Goal: Transaction & Acquisition: Complete application form

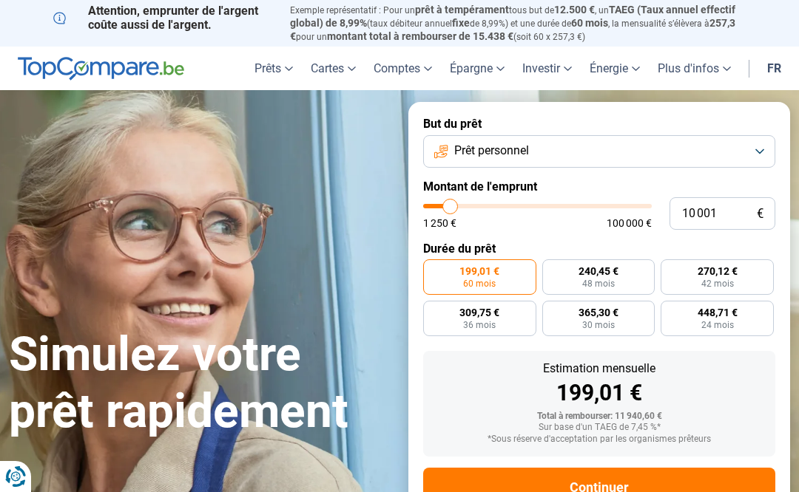
click at [598, 146] on button "Prêt personnel" at bounding box center [599, 151] width 352 height 33
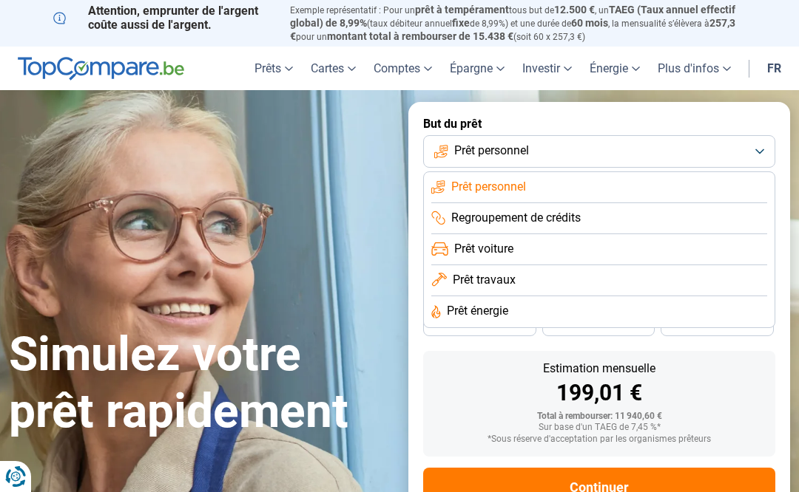
click at [495, 277] on span "Prêt travaux" at bounding box center [484, 280] width 63 height 16
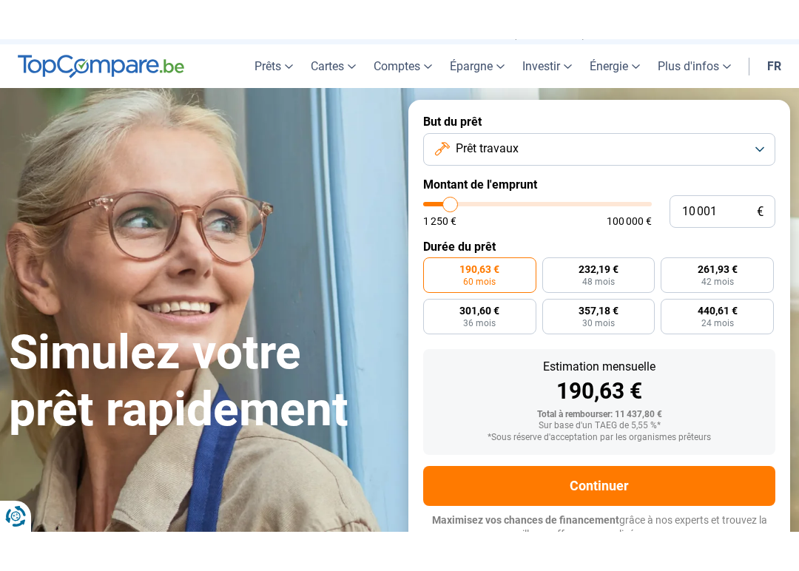
scroll to position [45, 0]
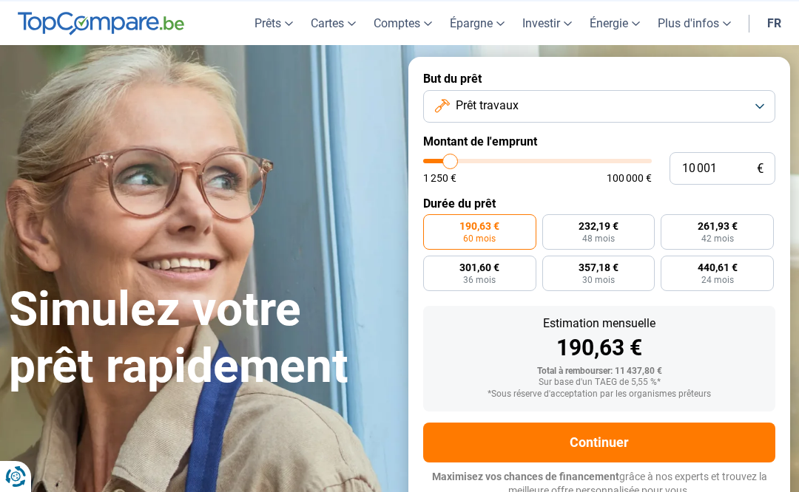
type input "11 500"
type input "11500"
type input "12 250"
type input "12250"
type input "12 500"
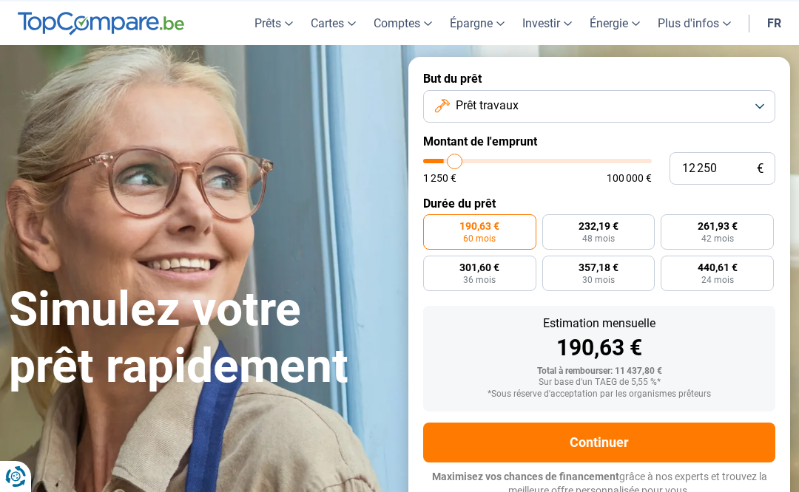
type input "12500"
type input "13 250"
type input "13250"
type input "15 000"
type input "15000"
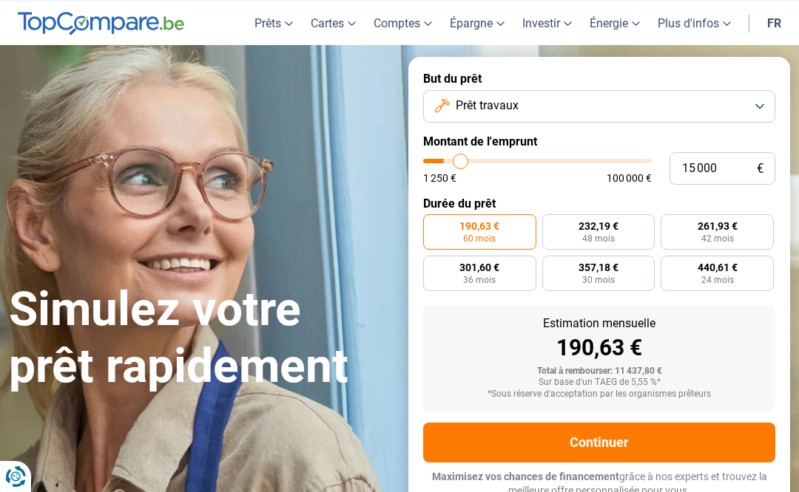
type input "16 750"
type input "16750"
type input "19 000"
type input "19000"
type input "21 000"
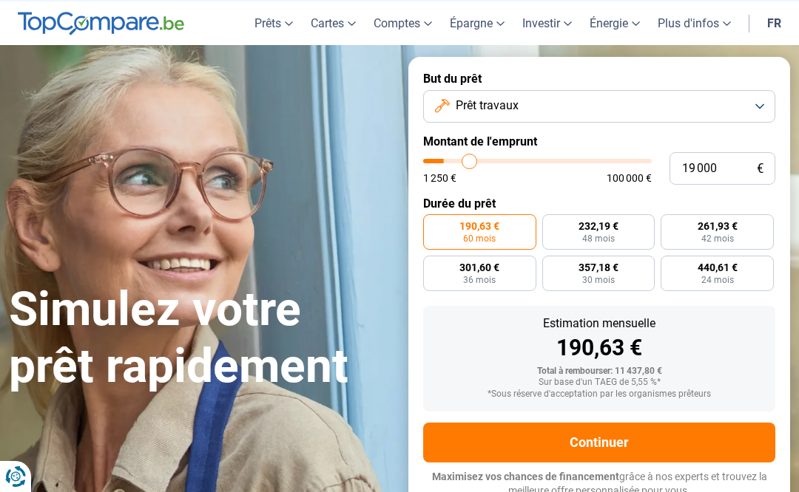
type input "21000"
type input "23 250"
type input "23250"
type input "25 500"
type input "25500"
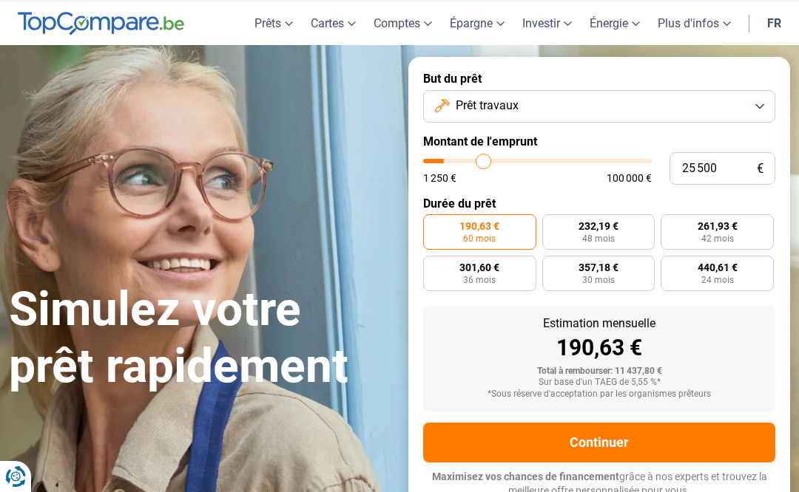
type input "27 250"
type input "27250"
type input "29 500"
type input "29500"
type input "31 500"
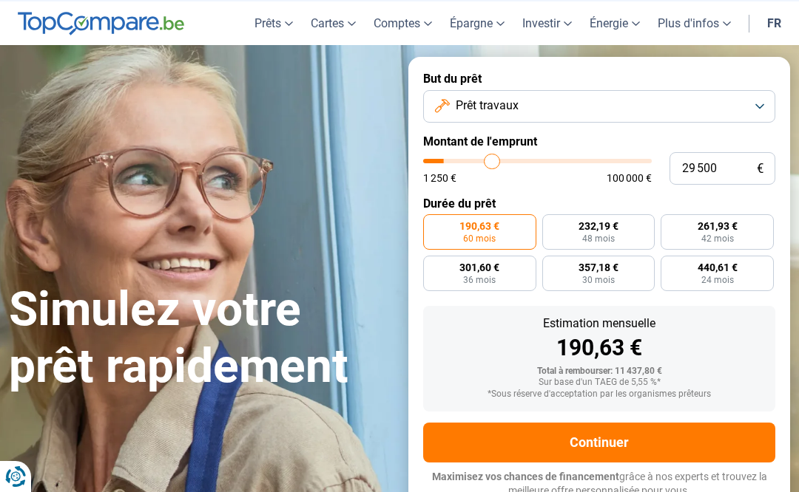
type input "31500"
type input "33 250"
type input "33250"
type input "35 250"
type input "35250"
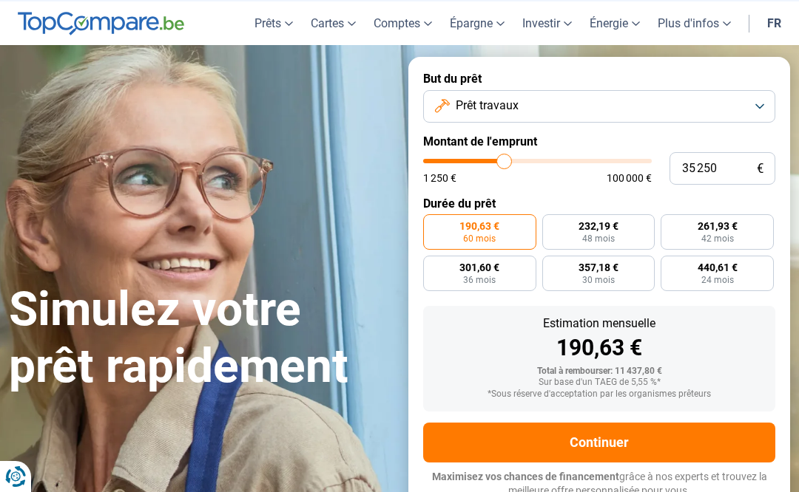
type input "37 000"
type input "37000"
type input "38 750"
type input "38750"
type input "40 750"
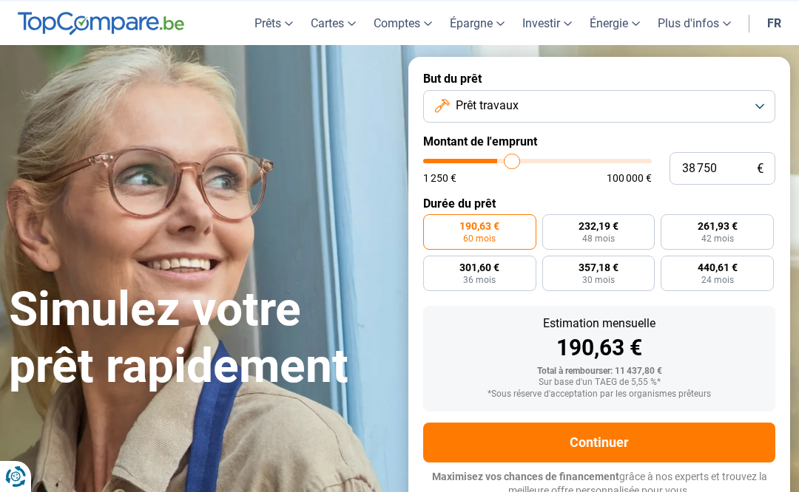
type input "40750"
type input "42 750"
type input "42750"
type input "45 000"
type input "45000"
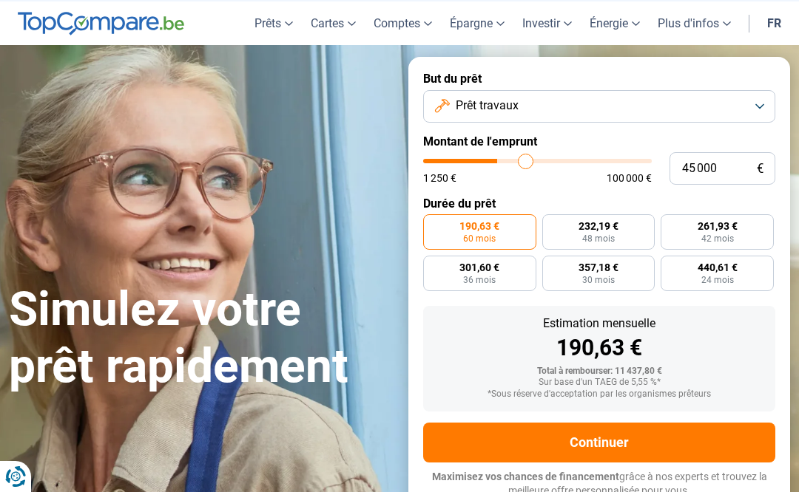
type input "47 000"
type input "47000"
type input "48 250"
type input "48250"
type input "50 000"
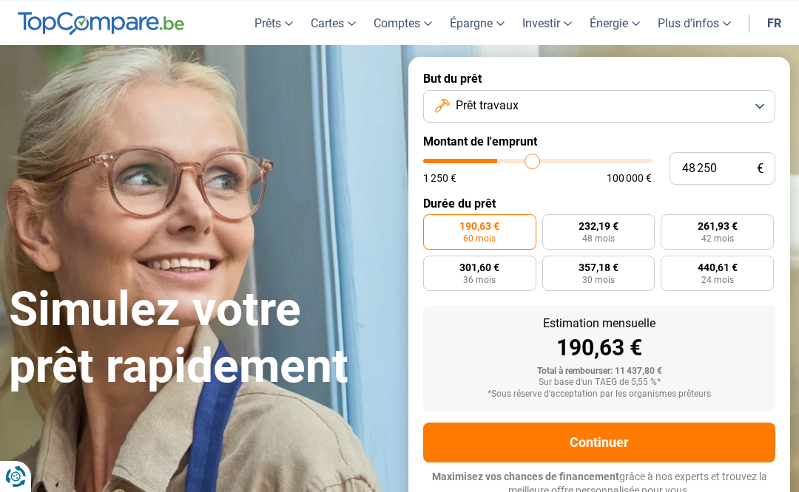
type input "50000"
type input "51 500"
type input "51500"
type input "52 500"
type input "52500"
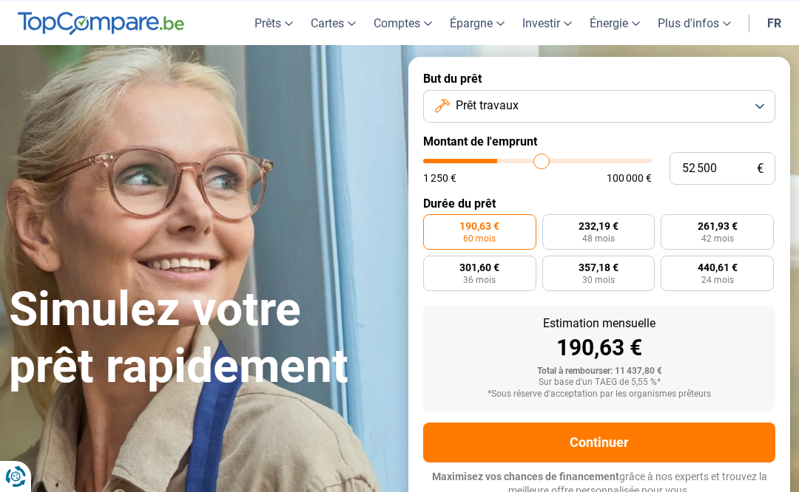
type input "53 250"
type input "53250"
type input "53 500"
type input "53500"
type input "53 750"
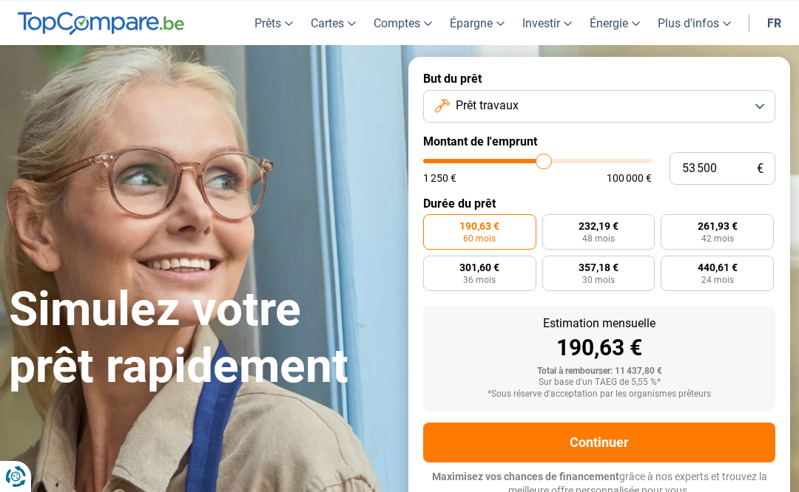
type input "53750"
type input "53 250"
type input "53250"
type input "52 500"
type input "52500"
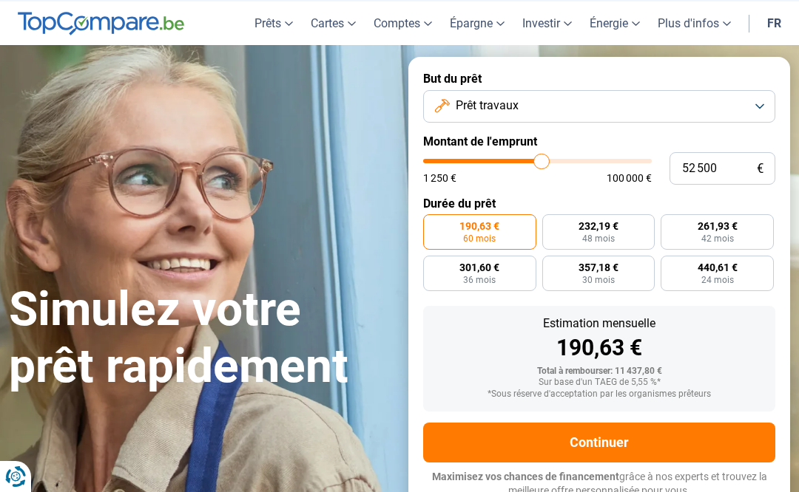
type input "51 750"
type input "51750"
type input "50 750"
type input "50750"
type input "50 000"
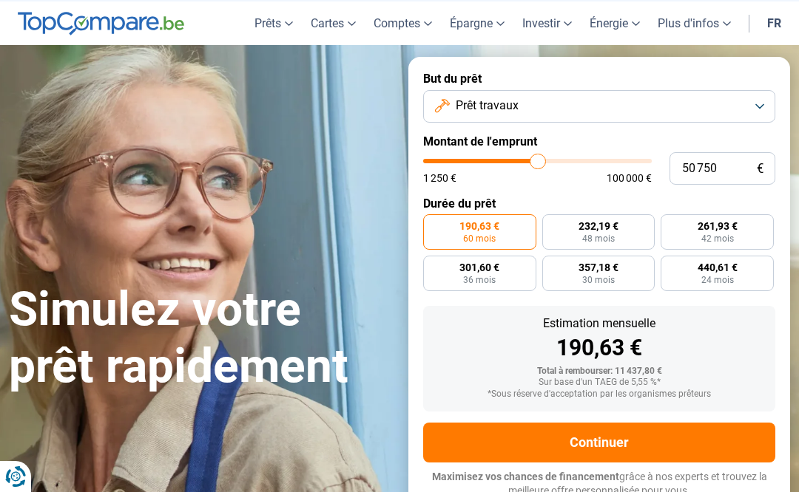
type input "50000"
type input "49 000"
type input "49000"
type input "48 750"
type input "48750"
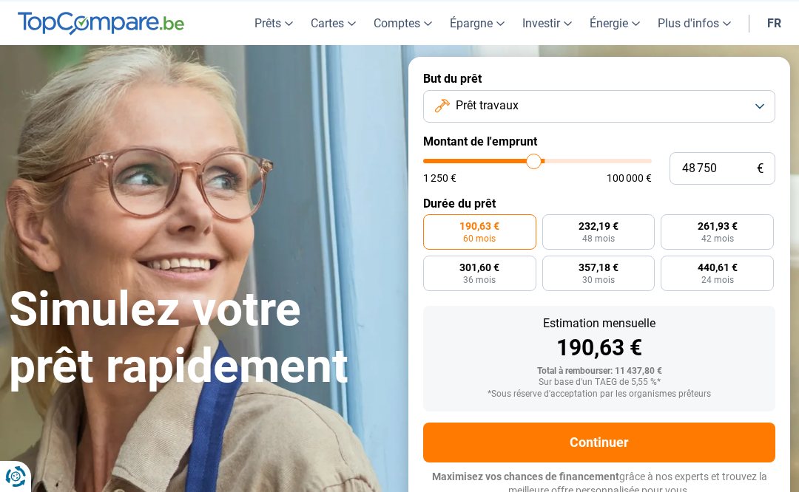
type input "48 000"
type input "48000"
type input "47 250"
type input "47250"
type input "46 750"
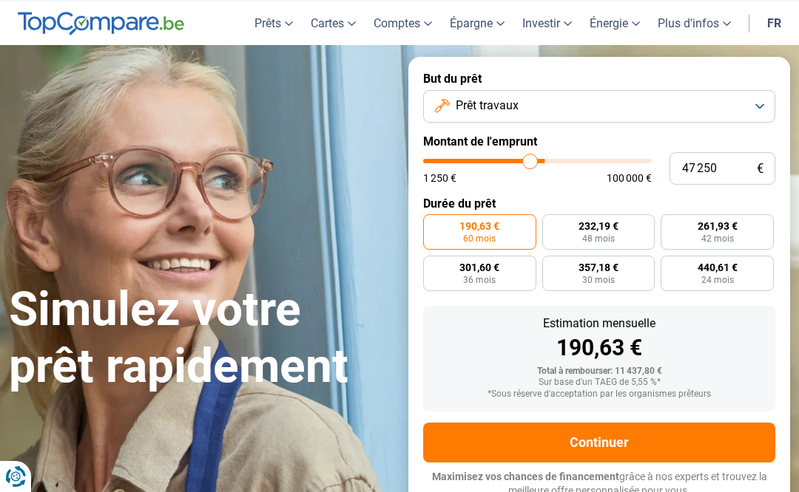
type input "46750"
type input "46 250"
type input "46250"
type input "45 500"
type input "45500"
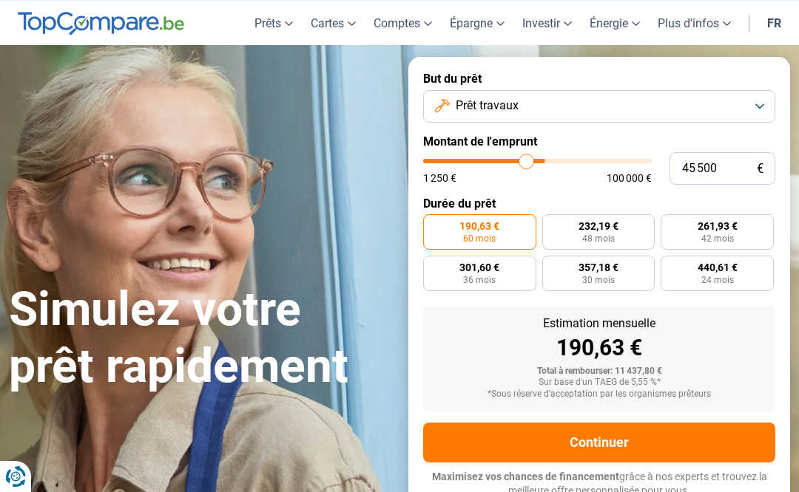
type input "45 250"
type input "45250"
type input "45 000"
type input "45000"
type input "44 500"
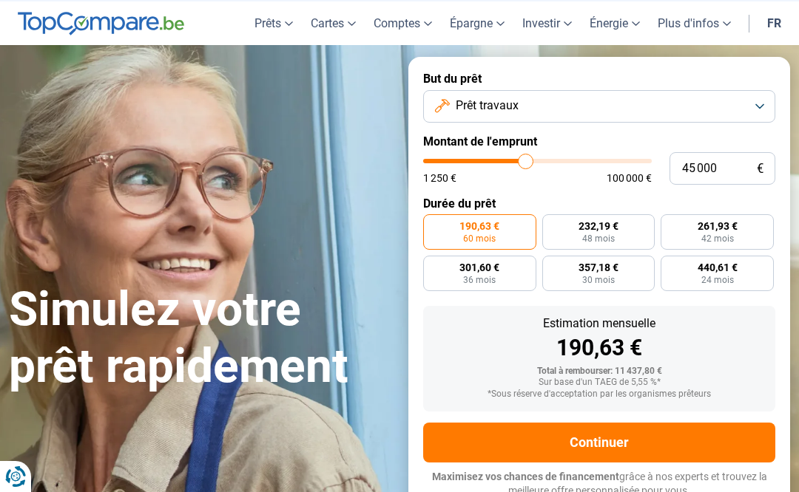
type input "44500"
type input "44 250"
type input "44250"
type input "43 750"
type input "43750"
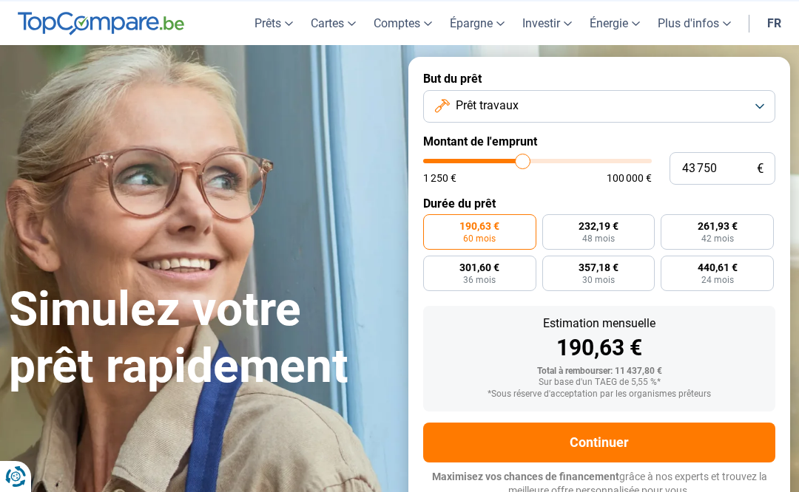
type input "43 500"
type input "43500"
type input "43 250"
type input "43250"
type input "42 750"
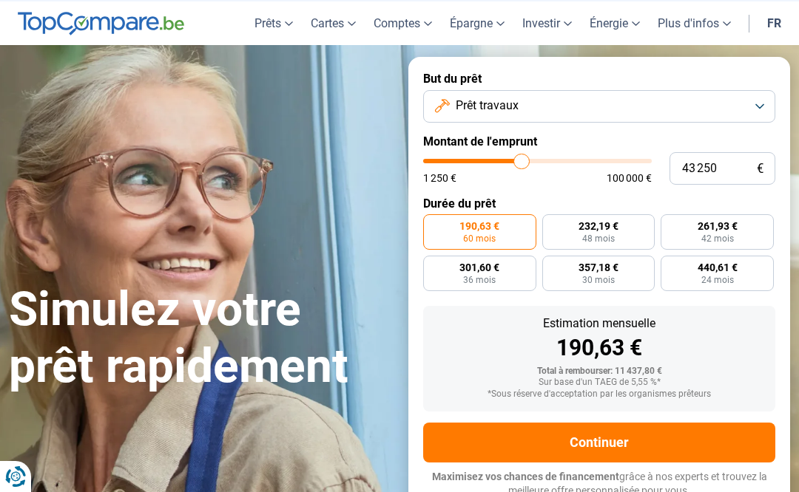
type input "42750"
type input "42 500"
type input "42500"
type input "42 250"
type input "42250"
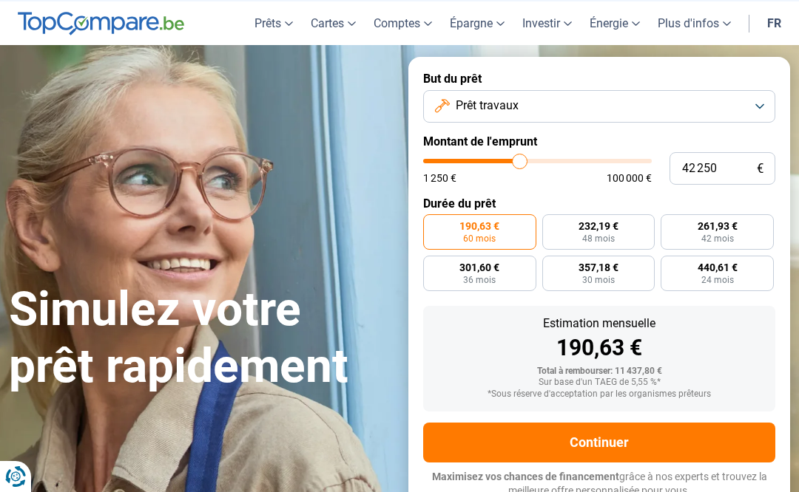
type input "41 750"
type input "41750"
type input "41 500"
type input "41500"
type input "41 000"
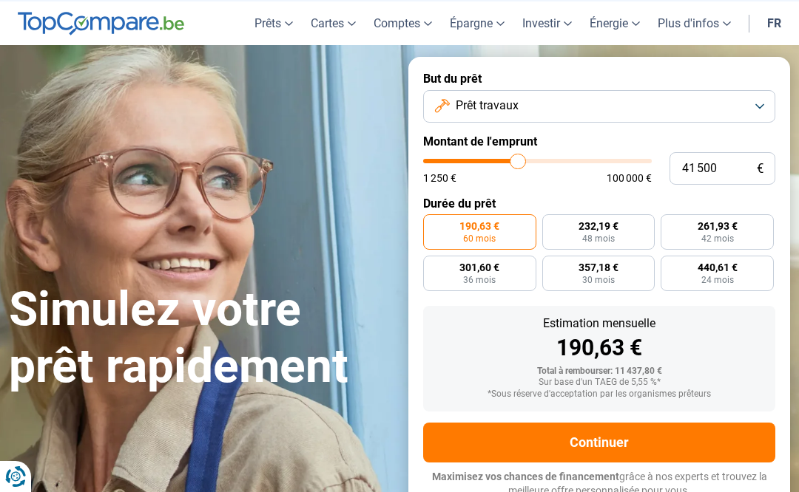
type input "41000"
type input "40 750"
type input "40750"
type input "40 500"
type input "40500"
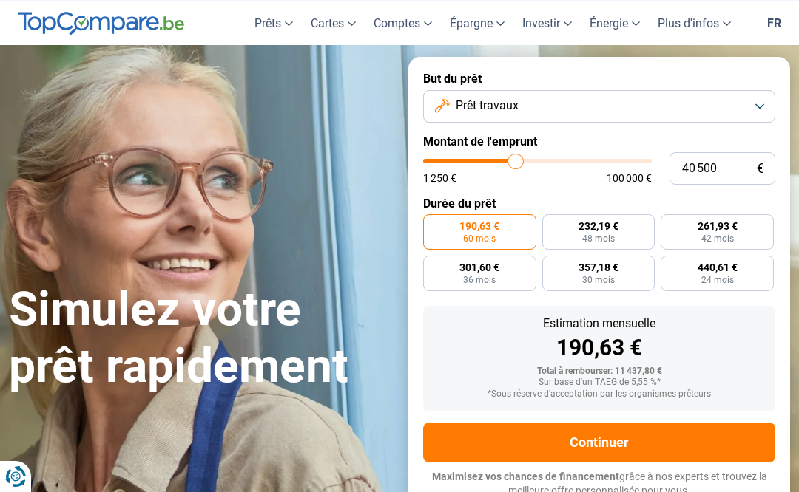
type input "40 000"
type input "40000"
type input "39 750"
type input "39750"
type input "39 500"
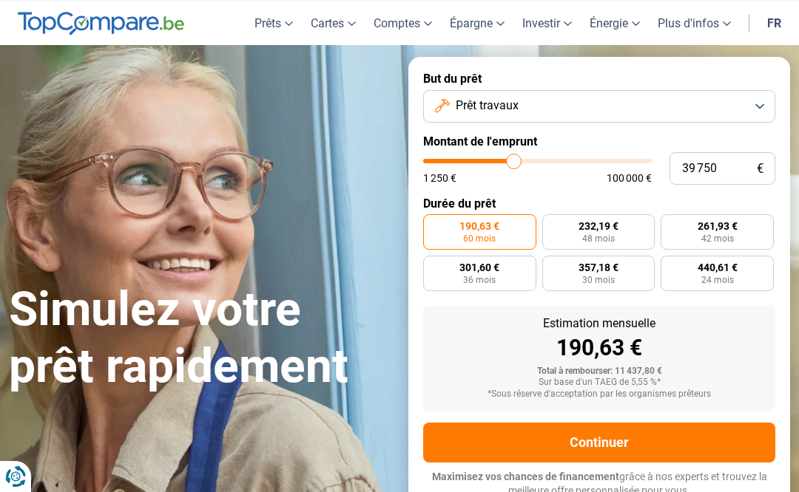
type input "39500"
type input "39 000"
type input "39000"
type input "38 750"
type input "38750"
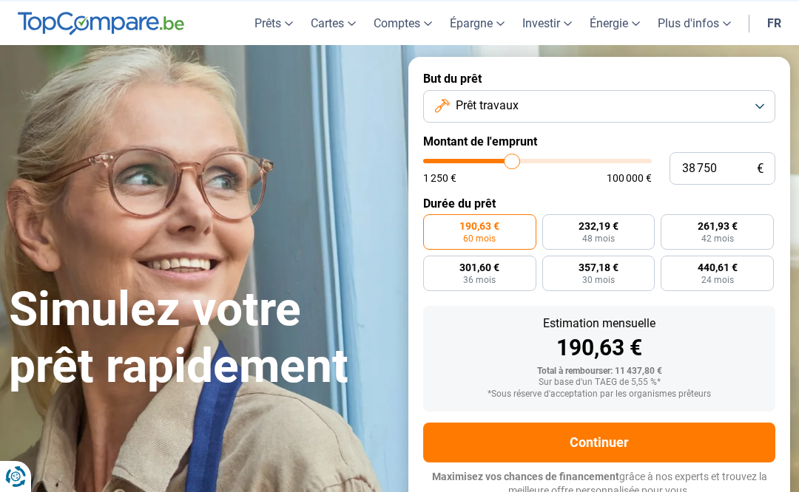
type input "38 250"
type input "38250"
type input "38 000"
type input "38000"
type input "37 750"
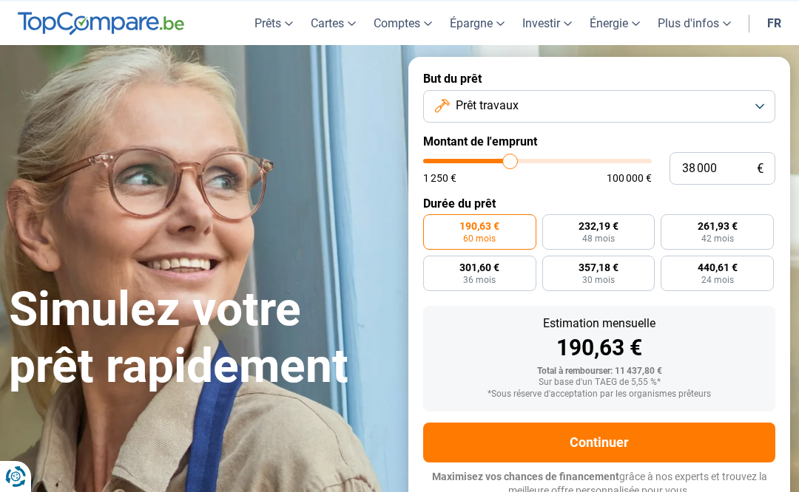
type input "37750"
type input "37 250"
type input "37250"
type input "37 000"
type input "37000"
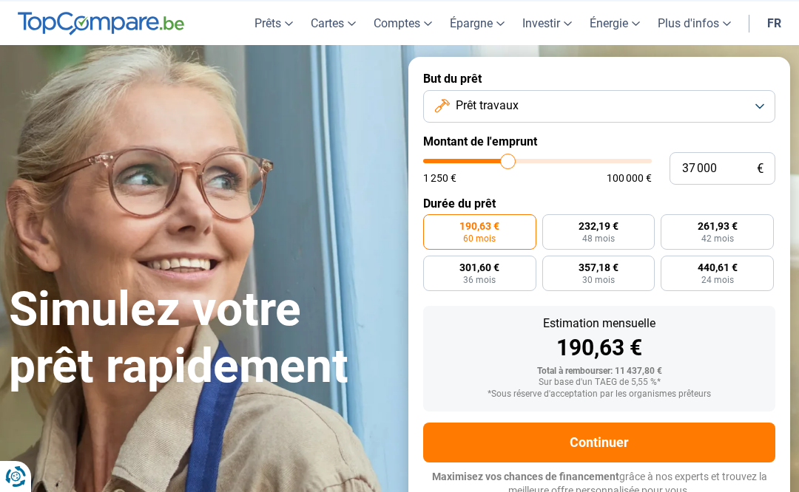
type input "36 750"
type input "36750"
type input "36 250"
type input "36250"
type input "36 000"
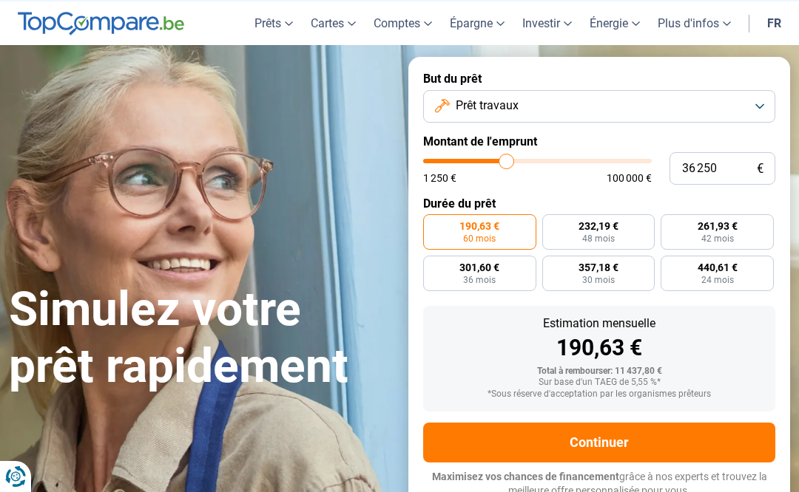
type input "36000"
type input "35 500"
type input "35500"
type input "35 250"
type input "35250"
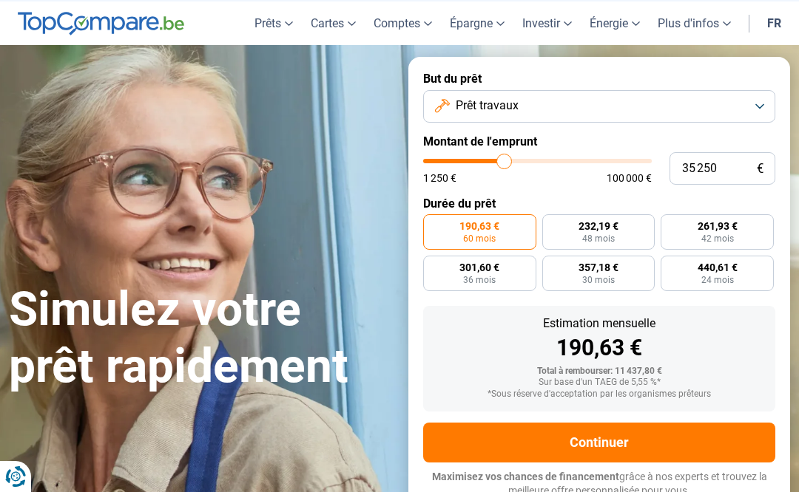
type input "35 000"
type input "35000"
type input "34 500"
type input "34500"
type input "34 250"
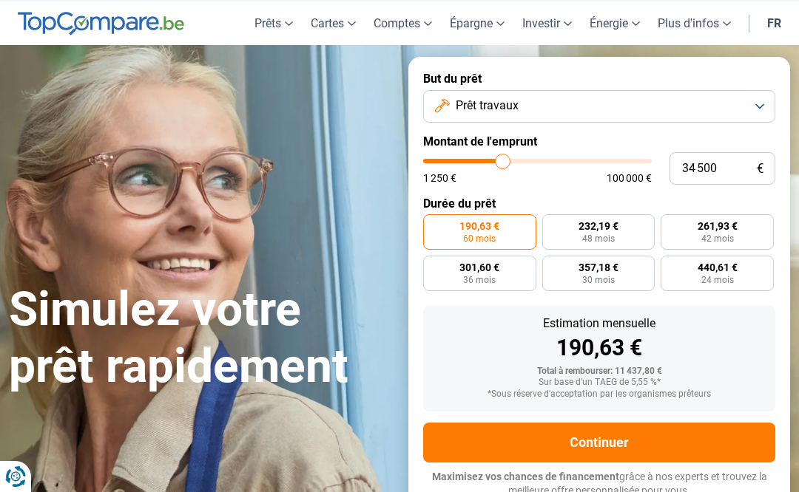
type input "34250"
type input "33 750"
type input "33750"
type input "33 500"
type input "33500"
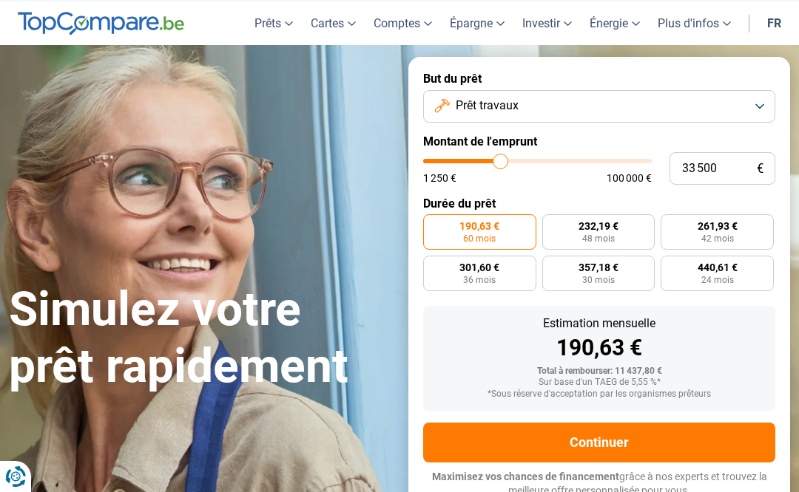
type input "33 250"
type input "33250"
type input "32 750"
type input "32750"
type input "32 500"
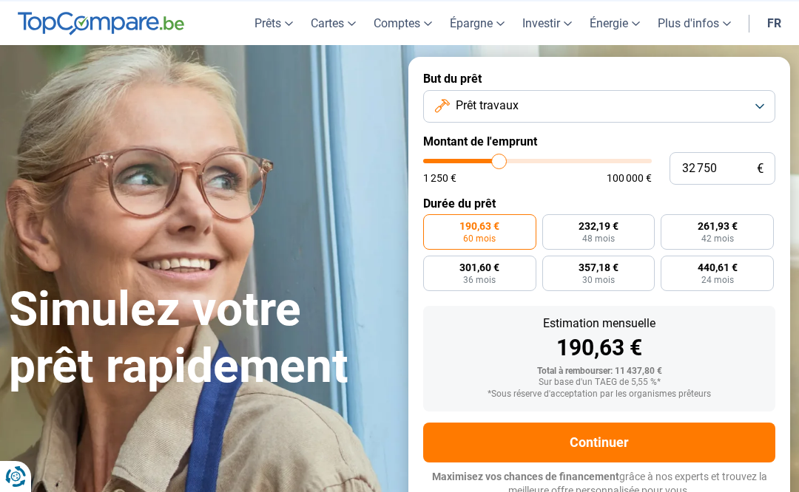
type input "32500"
type input "32 250"
type input "32250"
type input "31 750"
type input "31750"
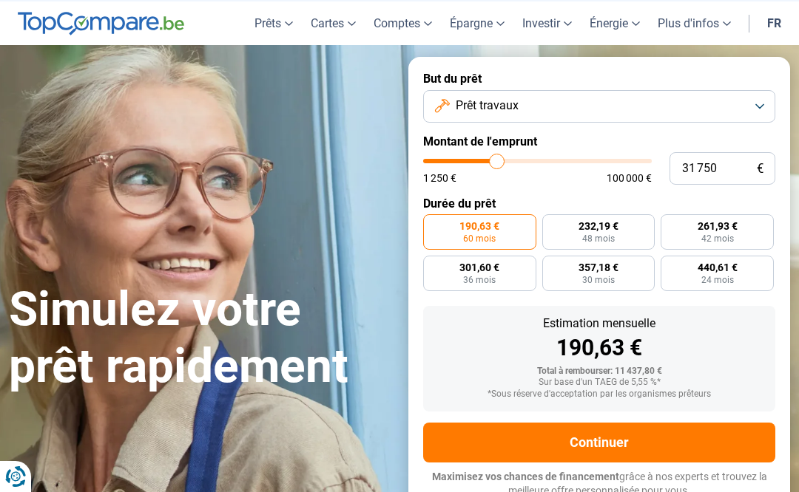
type input "31 500"
type input "31500"
type input "31 000"
type input "31000"
type input "30 750"
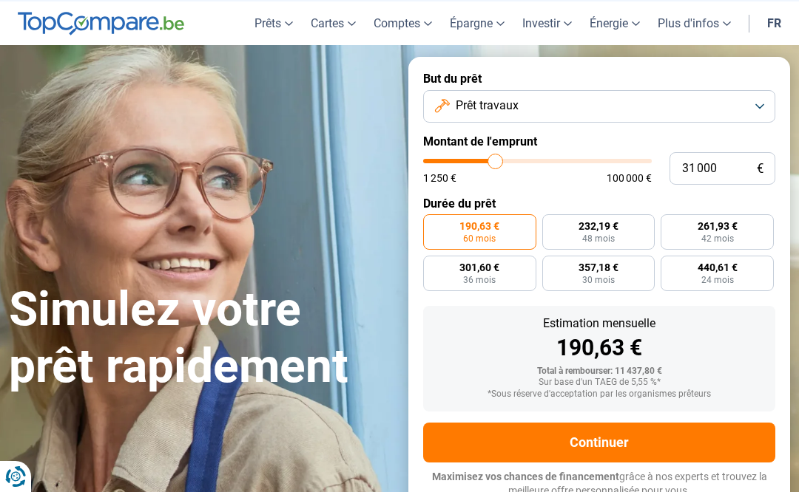
type input "30750"
type input "30 500"
type input "30500"
type input "30 000"
type input "30000"
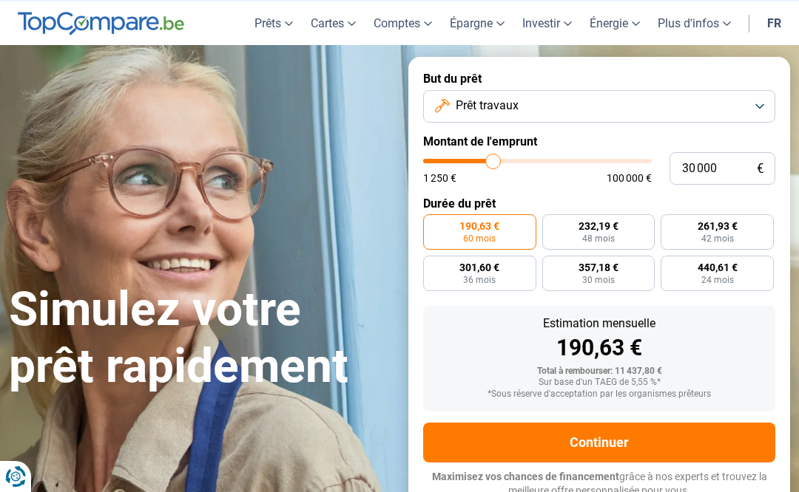
type input "29 750"
type input "29750"
type input "29 500"
type input "29500"
type input "29 000"
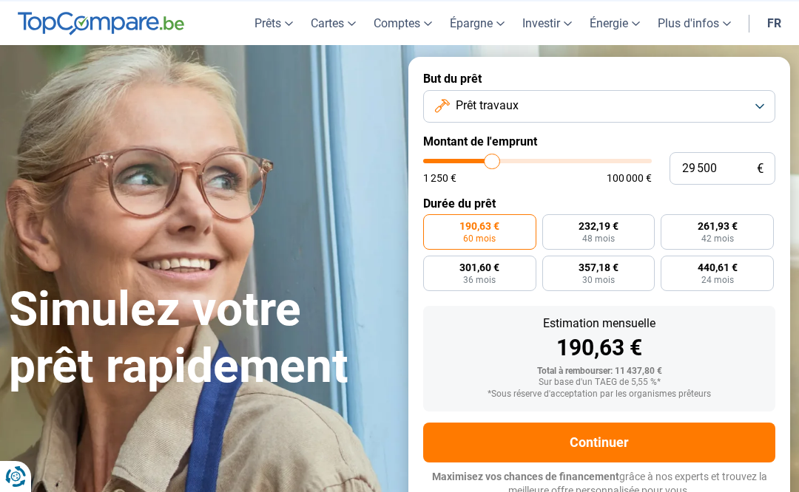
type input "29000"
type input "28 750"
type input "28750"
type input "29 000"
type input "29000"
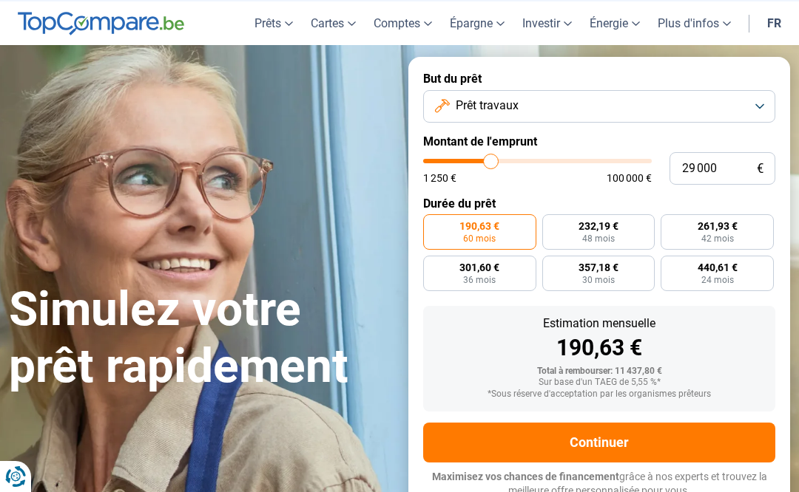
type input "29 500"
type input "29500"
type input "29 750"
type input "29750"
type input "30 000"
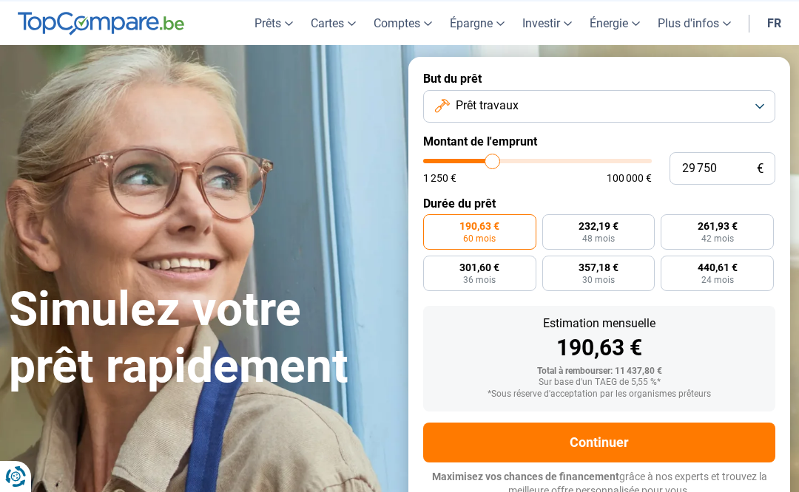
type input "30000"
type input "30 500"
type input "30500"
radio input "false"
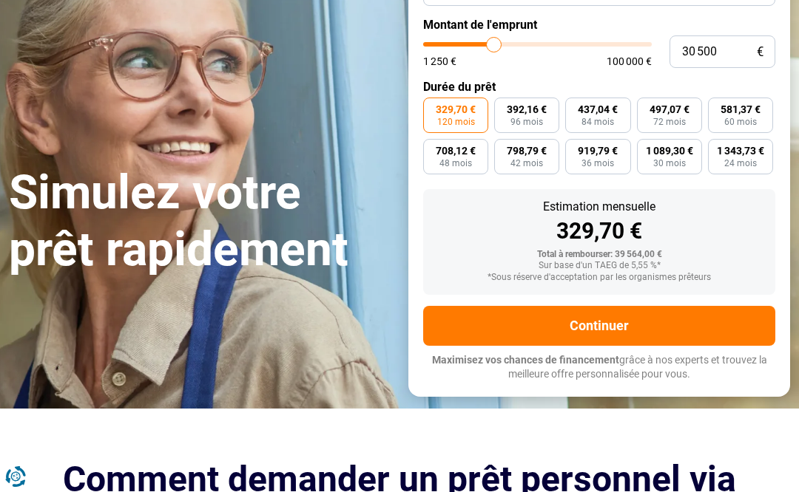
scroll to position [161, 0]
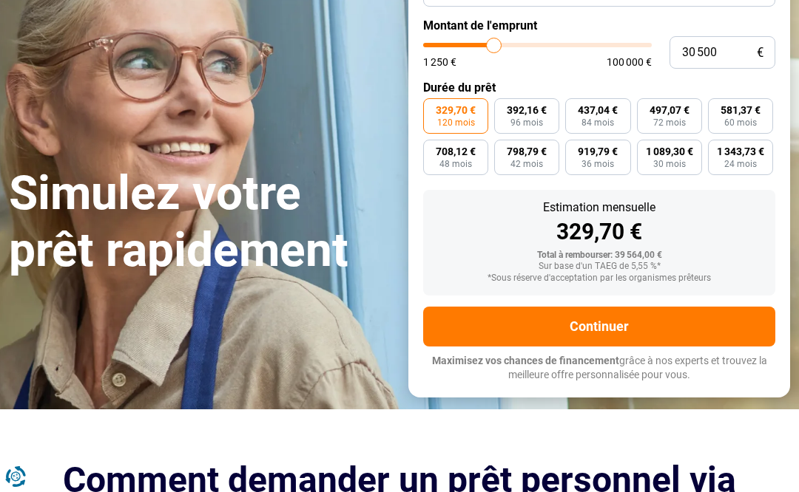
click at [666, 311] on button "Continuer" at bounding box center [599, 327] width 352 height 40
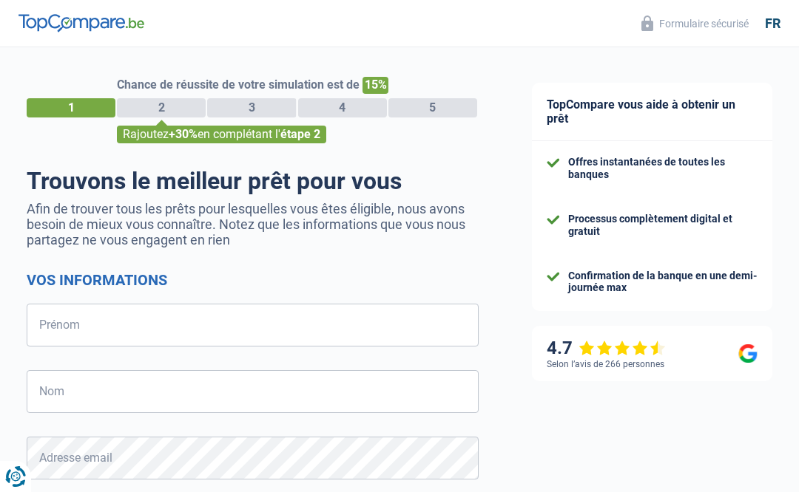
select select "32"
